Goal: Information Seeking & Learning: Find specific fact

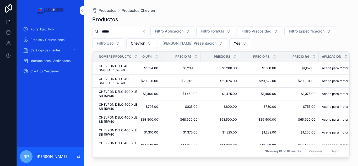
scroll to position [0, 220]
drag, startPoint x: 226, startPoint y: 144, endPoint x: 229, endPoint y: 144, distance: 2.7
click at [229, 144] on div "Showing 16 of 16 results Previous Next" at bounding box center [220, 150] width 257 height 13
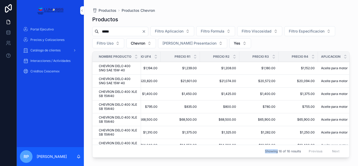
click at [229, 144] on div "Showing 16 of 16 results Previous Next" at bounding box center [220, 150] width 257 height 13
drag, startPoint x: 229, startPoint y: 144, endPoint x: 210, endPoint y: 144, distance: 18.6
click at [215, 144] on div "Showing 16 of 16 results Previous Next" at bounding box center [220, 150] width 257 height 13
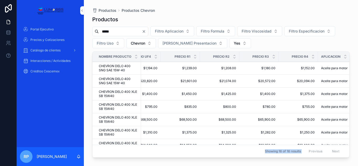
click at [207, 144] on div "Showing 16 of 16 results Previous Next" at bounding box center [220, 150] width 257 height 13
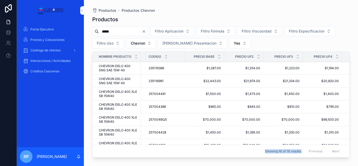
scroll to position [0, 0]
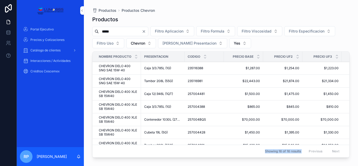
click at [243, 151] on div "Showing 16 of 16 results Previous Next" at bounding box center [220, 150] width 257 height 13
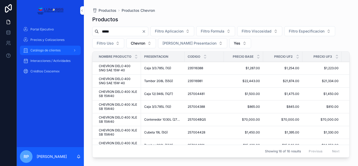
click at [50, 49] on font "Catálogo de clientes" at bounding box center [45, 50] width 30 height 4
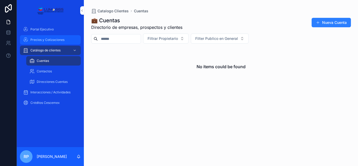
click at [51, 40] on font "Precios y Cotizaciones" at bounding box center [47, 40] width 34 height 4
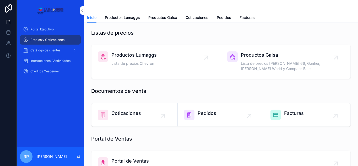
click at [249, 55] on span "Productos Galsa" at bounding box center [288, 54] width 95 height 7
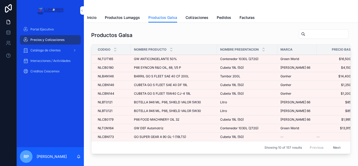
scroll to position [0, 16]
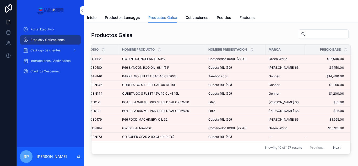
click at [257, 158] on div "Productos Galsa Codigo Nombre Producto Nombre Presentacion Marca Precio Base NL…" at bounding box center [220, 92] width 265 height 131
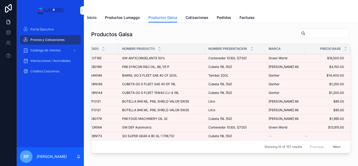
scroll to position [0, 0]
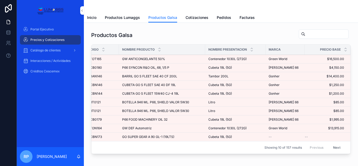
click at [58, 42] on div "Precios y Cotizaciones" at bounding box center [50, 40] width 54 height 8
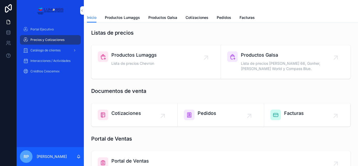
click at [133, 54] on span "Productos Lumaggs" at bounding box center [133, 54] width 45 height 7
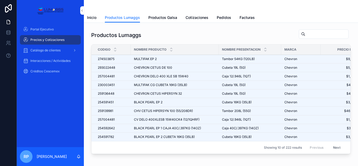
click at [305, 35] on input "contenido desplazable" at bounding box center [326, 33] width 43 height 7
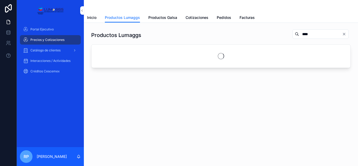
type input "****"
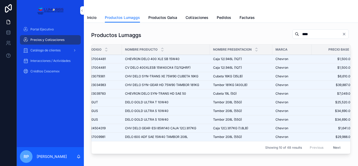
scroll to position [0, 21]
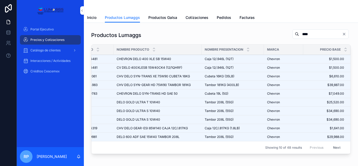
click at [295, 151] on div "Showing 10 of 48 results Previous Next" at bounding box center [220, 147] width 259 height 13
click at [63, 41] on font "Precios y Cotizaciones" at bounding box center [47, 40] width 34 height 4
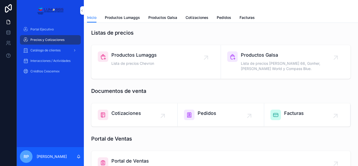
click at [261, 62] on span "Lista de precios [PERSON_NAME] 66, Gonher, [PERSON_NAME] World y Compass Blue." at bounding box center [288, 66] width 95 height 10
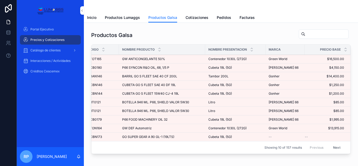
scroll to position [0, 15]
click at [313, 153] on div "Showing 10 of 157 results Previous Next" at bounding box center [220, 147] width 259 height 13
click at [316, 152] on div "Showing 10 of 157 results Previous Next" at bounding box center [220, 147] width 259 height 13
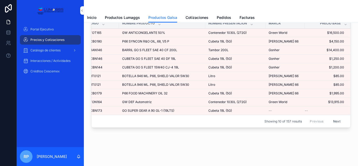
scroll to position [0, 0]
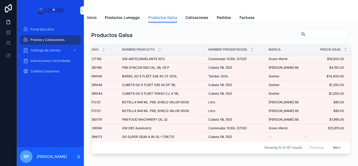
click at [305, 35] on input "contenido desplazable" at bounding box center [326, 33] width 43 height 7
click at [63, 40] on font "Precios y Cotizaciones" at bounding box center [47, 40] width 34 height 4
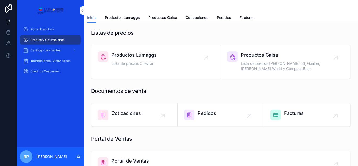
click at [156, 55] on span "Productos Lumaggs" at bounding box center [133, 54] width 45 height 7
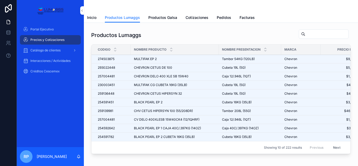
click at [305, 34] on input "contenido desplazable" at bounding box center [326, 33] width 43 height 7
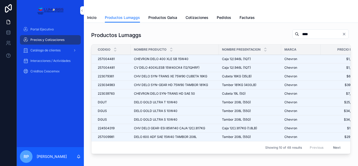
click at [335, 147] on button "Next" at bounding box center [336, 147] width 15 height 8
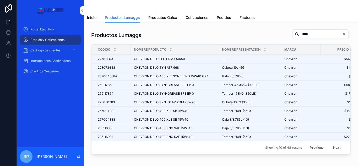
click at [334, 147] on button "Next" at bounding box center [336, 147] width 15 height 8
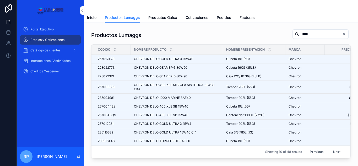
click at [332, 151] on button "Next" at bounding box center [336, 151] width 15 height 8
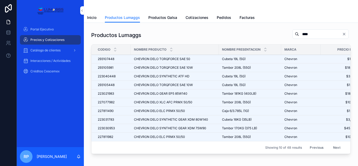
click at [333, 146] on button "Next" at bounding box center [336, 147] width 15 height 8
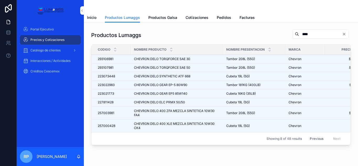
click at [299, 34] on input "****" at bounding box center [320, 33] width 43 height 7
type input "*"
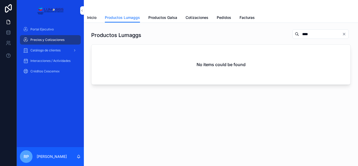
click at [299, 34] on input "****" at bounding box center [320, 33] width 43 height 7
type input "*"
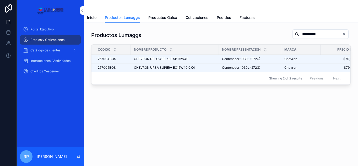
type input "**********"
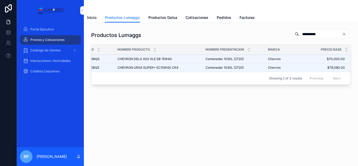
scroll to position [0, 17]
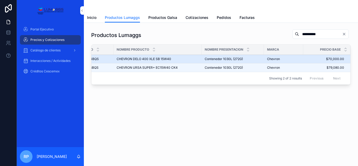
click at [152, 58] on span "CHEVRON DELO 400 XLE SB 15W40" at bounding box center [143, 59] width 54 height 4
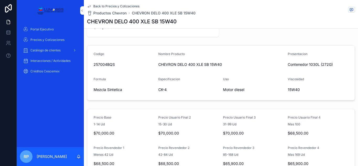
scroll to position [52, 0]
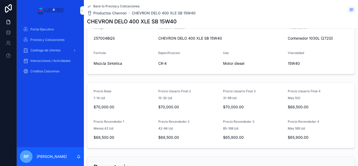
click at [289, 107] on span "$68,500.00" at bounding box center [317, 106] width 60 height 5
click at [290, 107] on span "$68,500.00" at bounding box center [317, 106] width 60 height 5
click at [295, 107] on span "$68,500.00" at bounding box center [317, 106] width 60 height 5
click at [292, 114] on form "Precio Base 1-14 Ud $70,000.00 Precio Usuario Final 2 15-30 Ud $70,000.00 Preci…" at bounding box center [220, 115] width 267 height 65
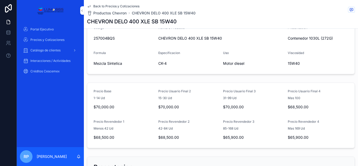
click at [304, 115] on form "Precio Base 1-14 Ud $70,000.00 Precio Usuario Final 2 15-30 Ud $70,000.00 Preci…" at bounding box center [220, 115] width 267 height 65
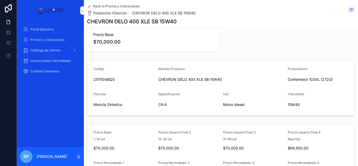
scroll to position [10, 0]
